Goal: Entertainment & Leisure: Consume media (video, audio)

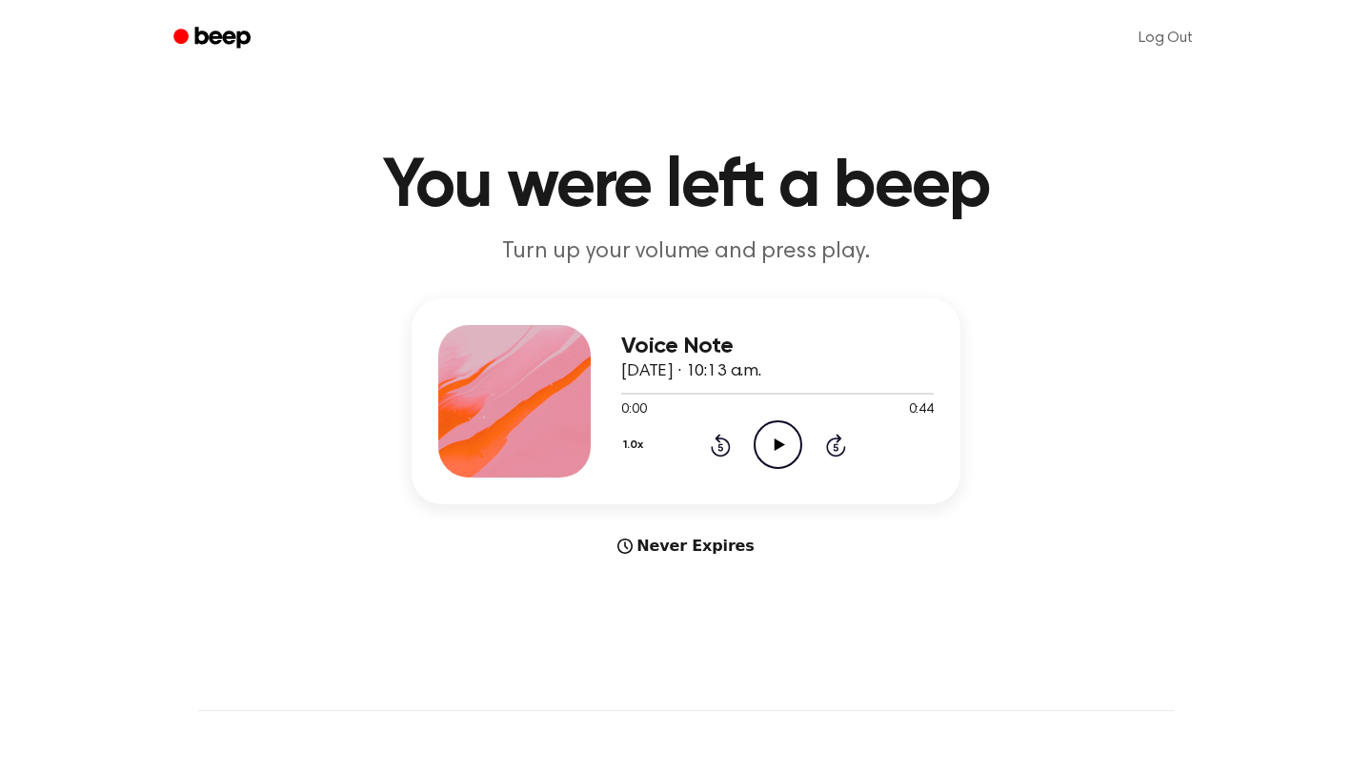
click at [775, 445] on icon at bounding box center [779, 444] width 10 height 12
click at [775, 446] on icon at bounding box center [779, 444] width 10 height 12
click at [783, 437] on icon "Play Audio" at bounding box center [778, 444] width 49 height 49
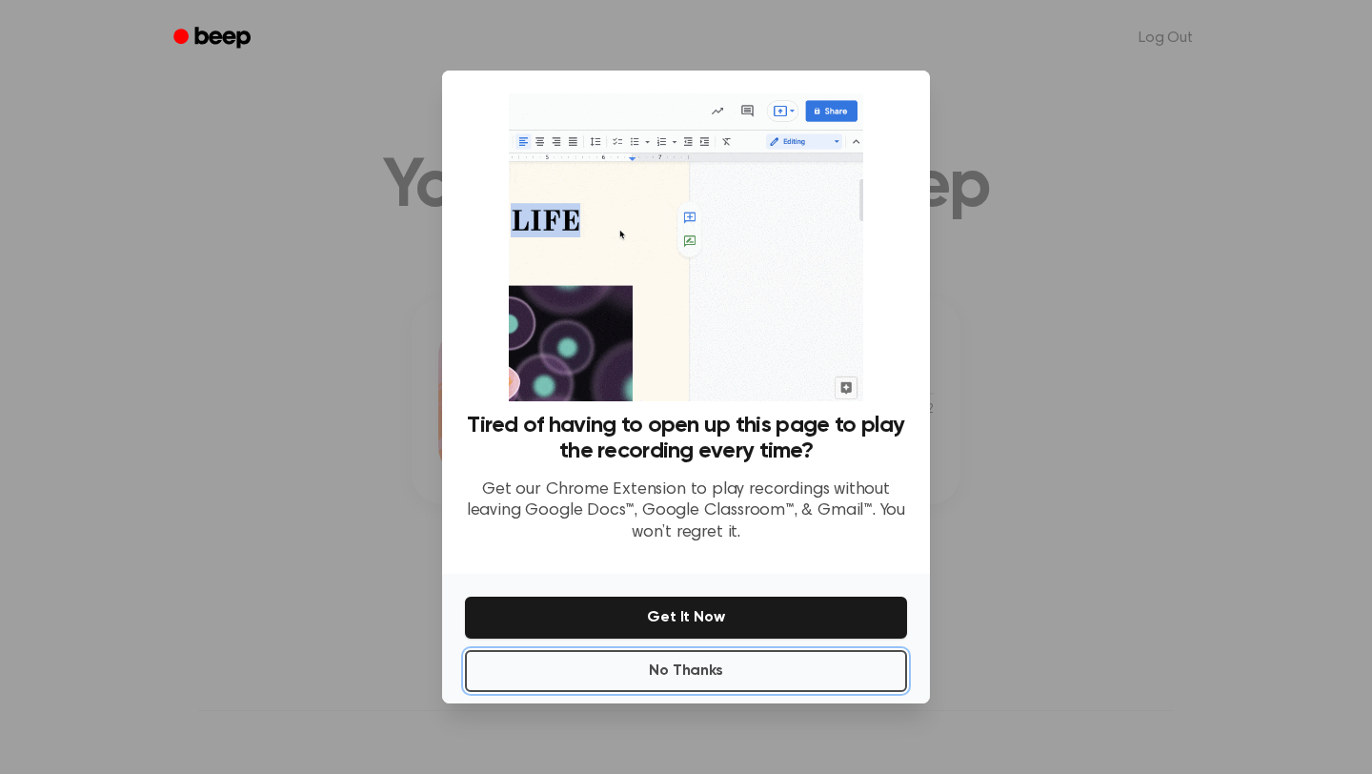
click at [652, 661] on button "No Thanks" at bounding box center [686, 671] width 442 height 42
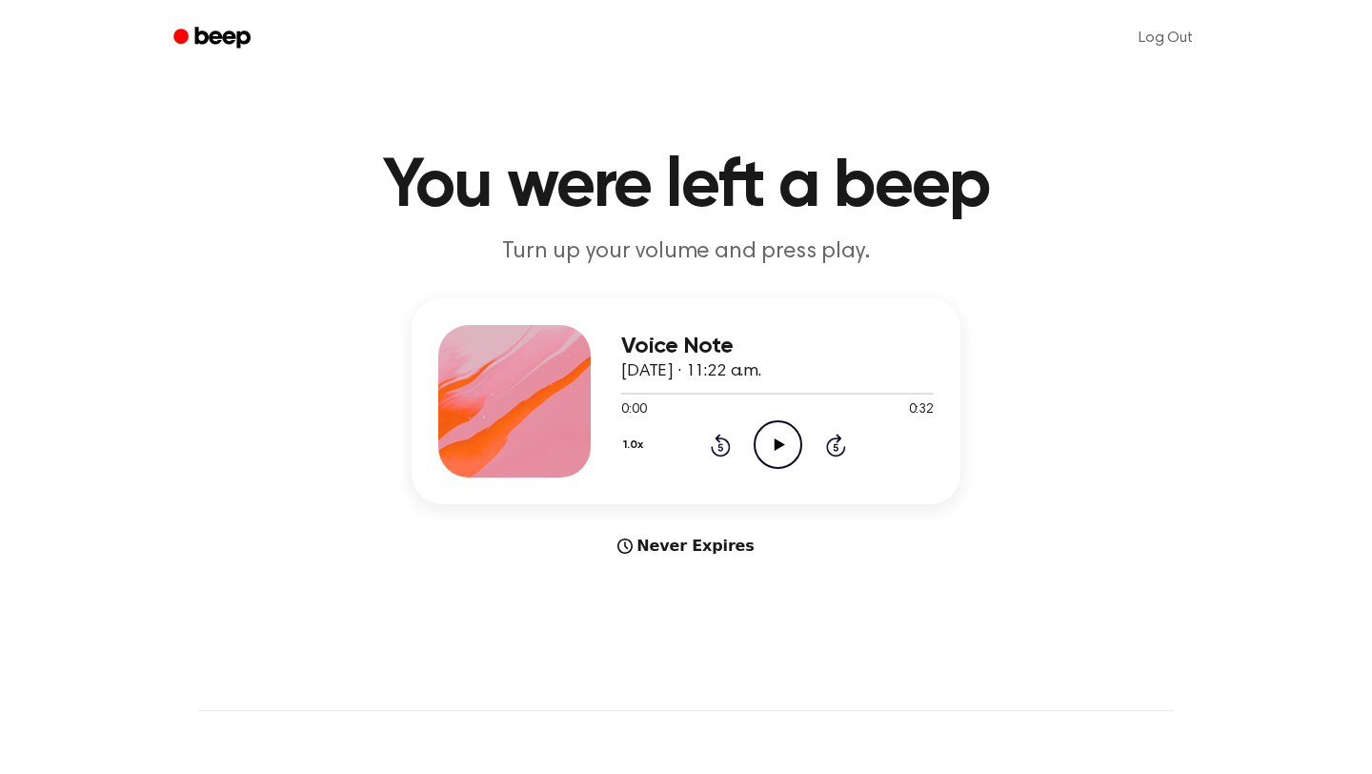
click at [776, 442] on icon at bounding box center [779, 444] width 10 height 12
click at [783, 455] on icon "Play Audio" at bounding box center [778, 444] width 49 height 49
click at [715, 430] on div "1.0x Rewind 5 seconds Play Audio Skip 5 seconds" at bounding box center [777, 444] width 312 height 49
click at [794, 441] on icon "Play Audio" at bounding box center [778, 444] width 49 height 49
click at [746, 453] on div "1.0x Rewind 5 seconds Play Audio Skip 5 seconds" at bounding box center [777, 444] width 312 height 49
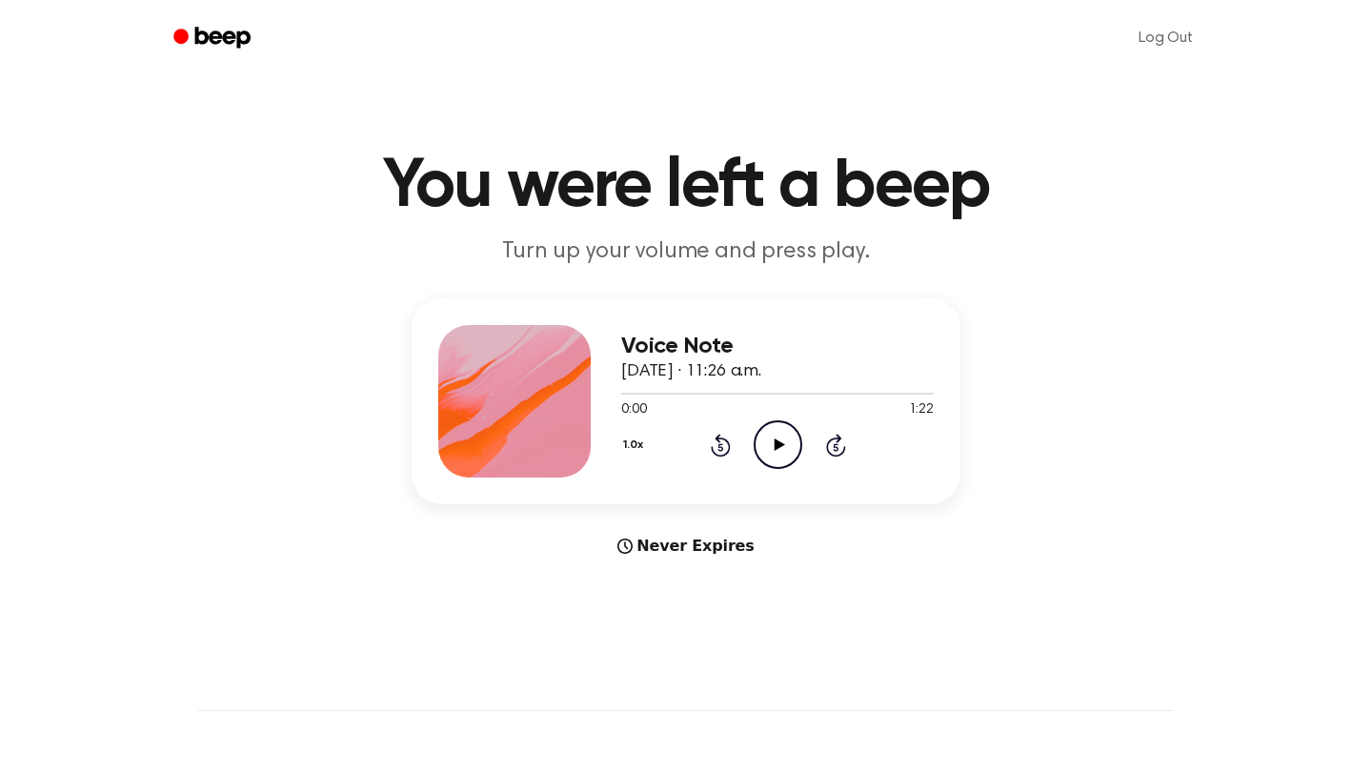
click at [767, 445] on icon "Play Audio" at bounding box center [778, 444] width 49 height 49
click at [761, 438] on icon "Play Audio" at bounding box center [778, 444] width 49 height 49
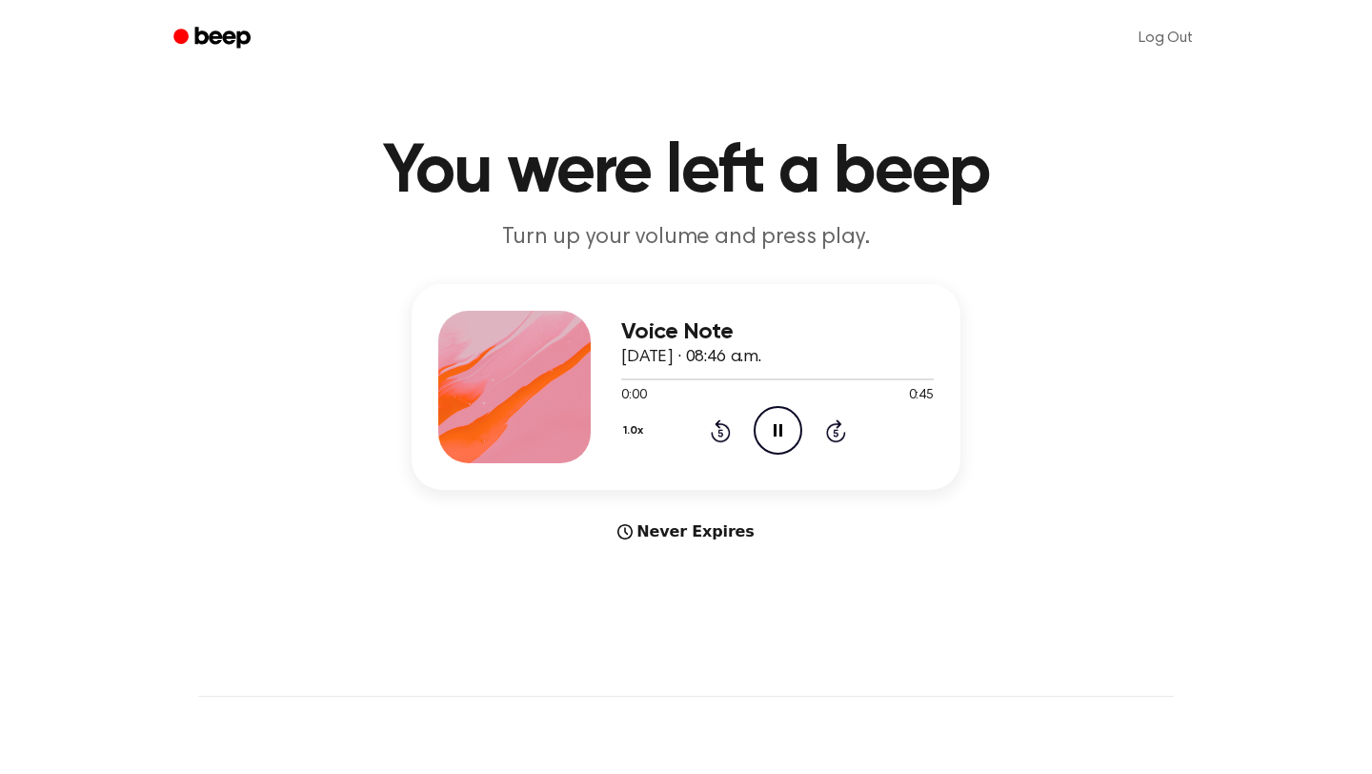
scroll to position [15, 0]
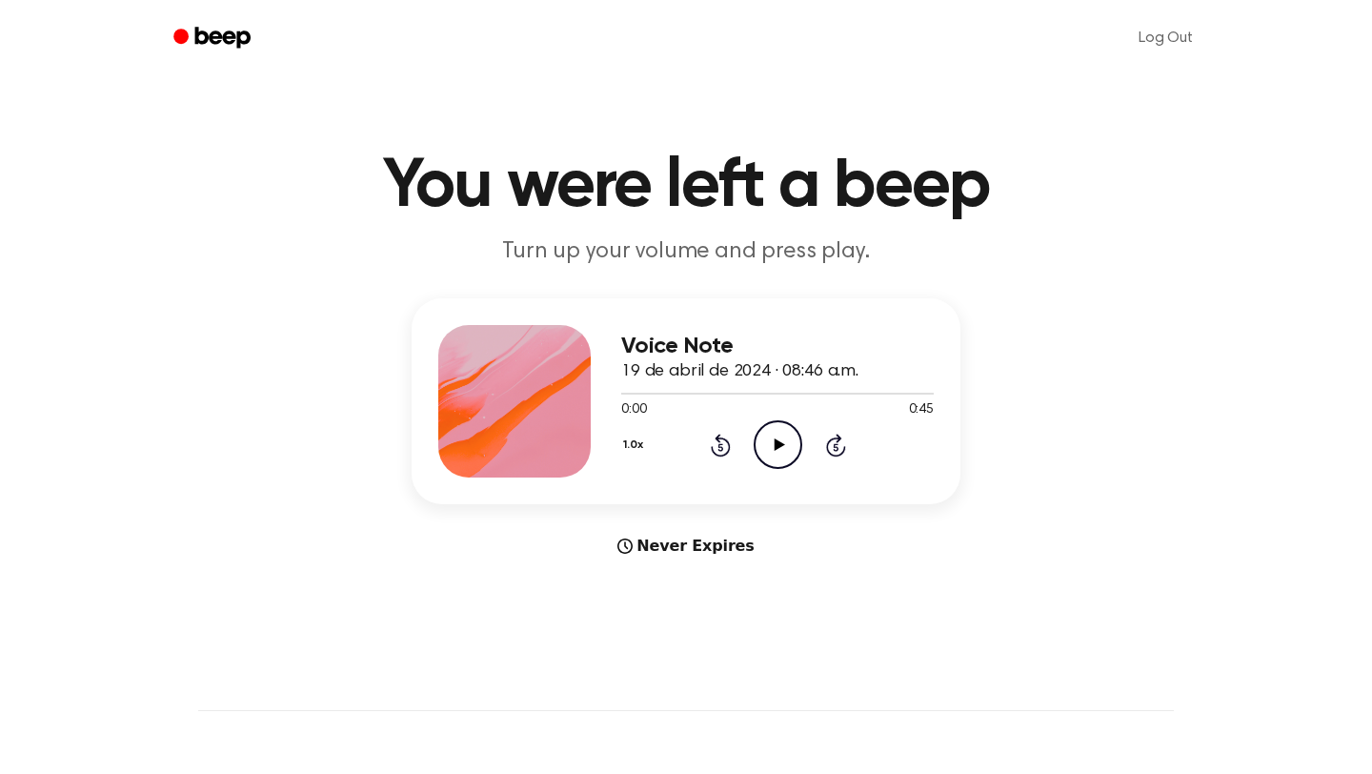
click at [767, 430] on icon "Play Audio" at bounding box center [778, 444] width 49 height 49
click at [772, 451] on icon "Play Audio" at bounding box center [778, 444] width 49 height 49
click at [784, 471] on div "Voice Note 19 de abril de 2024 · 08:46 a.m. 0:45 0:45 Your browser does not sup…" at bounding box center [777, 401] width 312 height 152
click at [778, 427] on icon "Play Audio" at bounding box center [778, 444] width 49 height 49
click at [776, 469] on div "Voice Note 19 de abril de 2024 · 08:55 a.m. 0:00 1:56 Your browser does not sup…" at bounding box center [777, 401] width 312 height 152
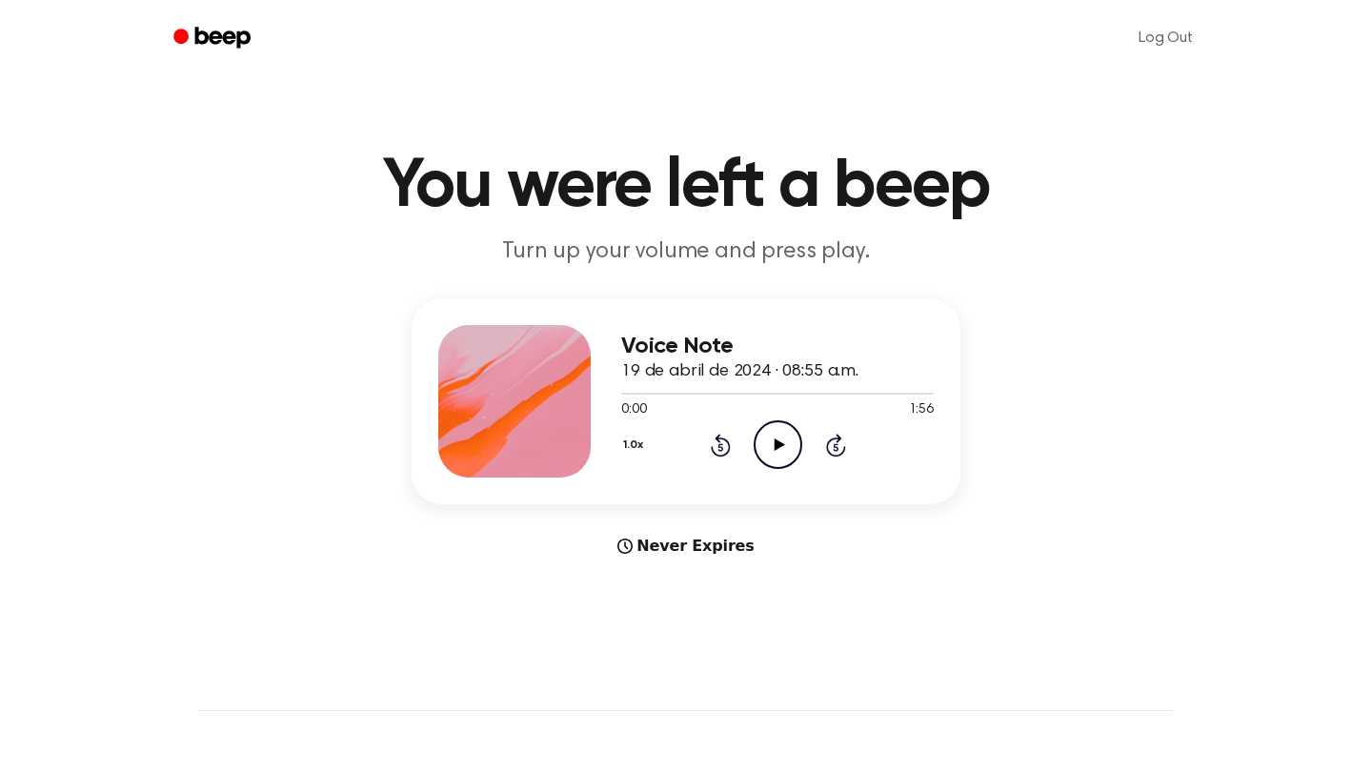
click at [776, 455] on icon "Play Audio" at bounding box center [778, 444] width 49 height 49
